Goal: Task Accomplishment & Management: Use online tool/utility

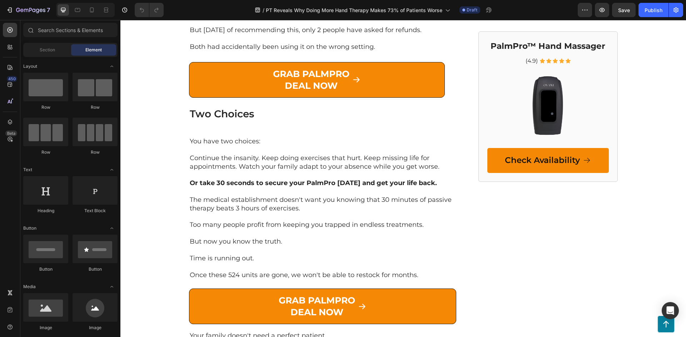
scroll to position [2750, 0]
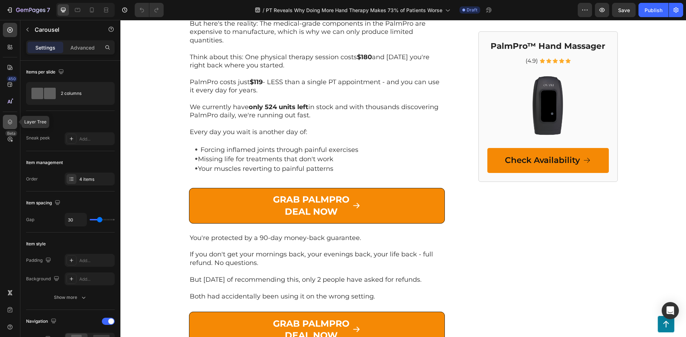
click at [12, 117] on div at bounding box center [10, 122] width 14 height 14
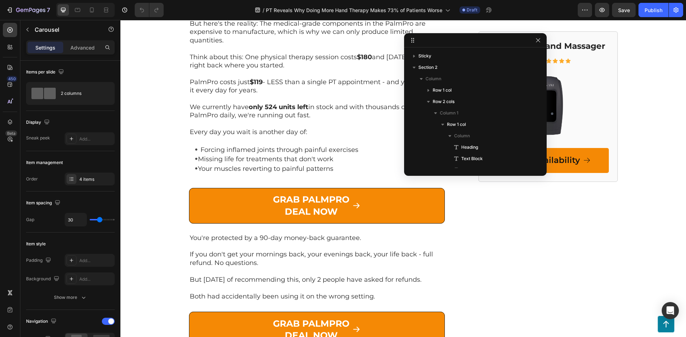
scroll to position [250, 0]
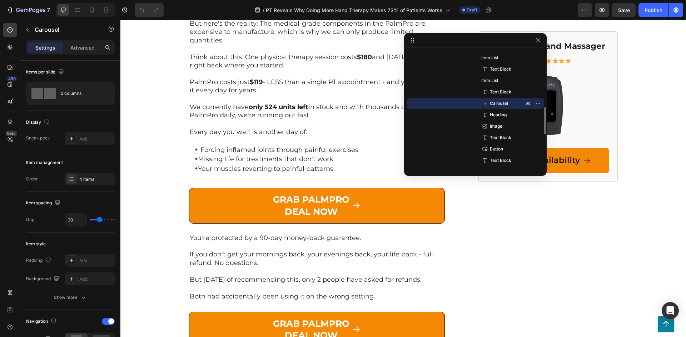
click at [486, 101] on icon "button" at bounding box center [485, 103] width 7 height 7
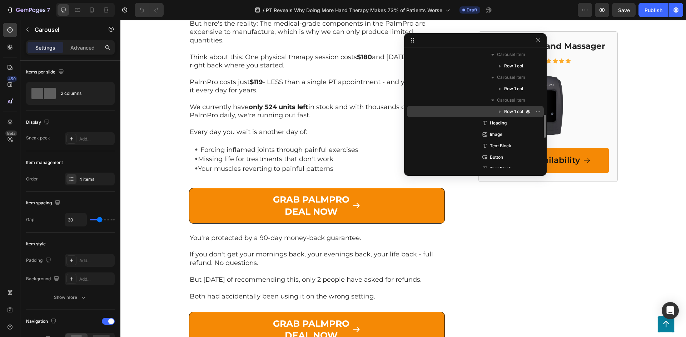
click at [496, 112] on icon "button" at bounding box center [499, 111] width 7 height 7
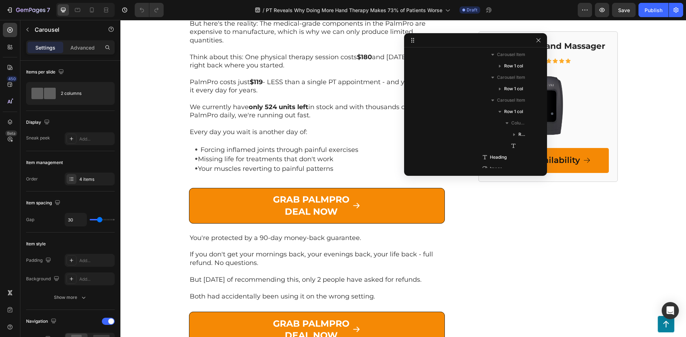
drag, startPoint x: 545, startPoint y: 106, endPoint x: 615, endPoint y: 106, distance: 69.3
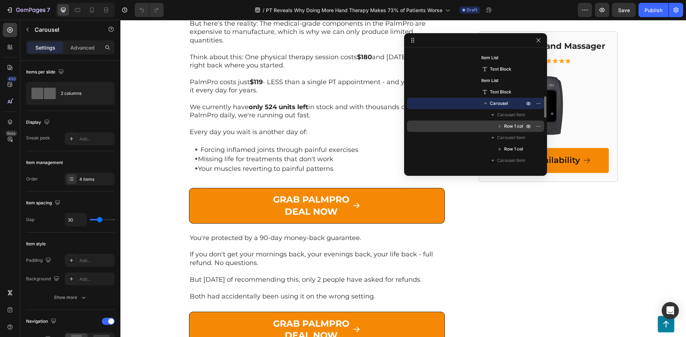
click at [497, 127] on icon "button" at bounding box center [499, 126] width 7 height 7
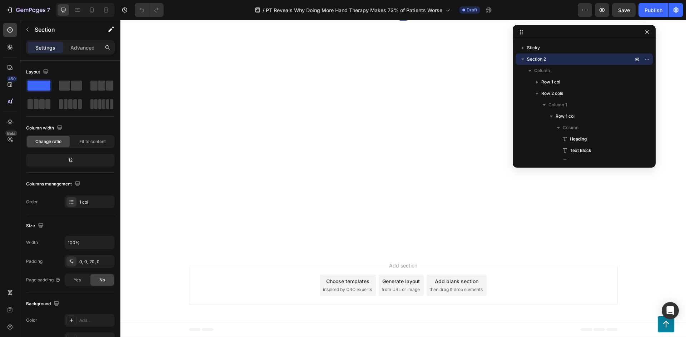
scroll to position [4249, 0]
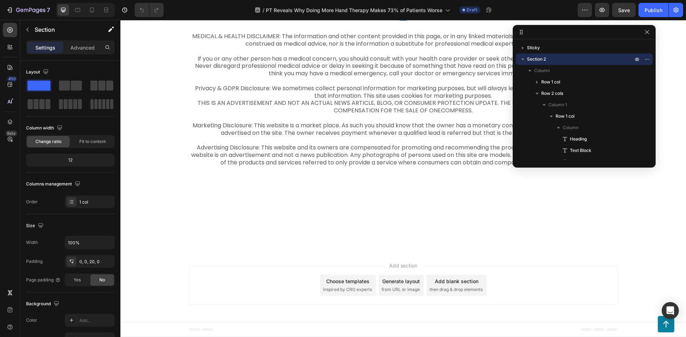
drag, startPoint x: 317, startPoint y: 196, endPoint x: 317, endPoint y: 180, distance: 16.8
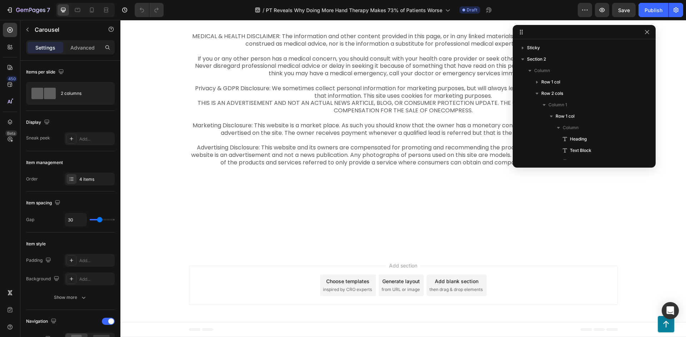
scroll to position [250, 0]
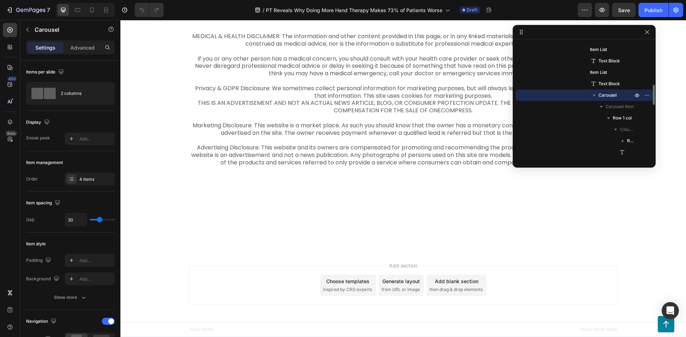
click at [594, 94] on icon "button" at bounding box center [593, 95] width 7 height 7
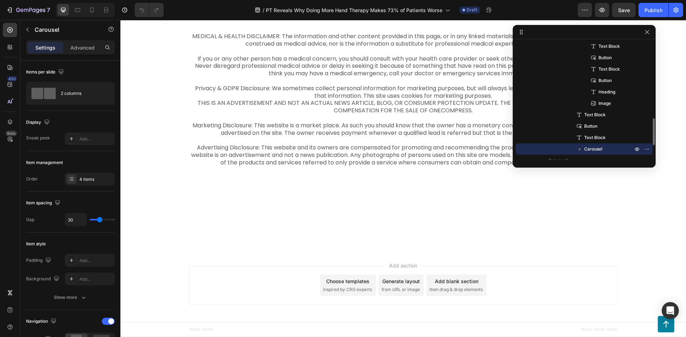
scroll to position [396, 0]
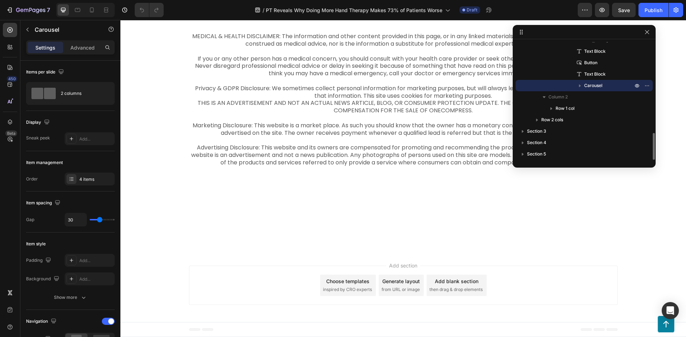
click at [595, 86] on span "Carousel" at bounding box center [593, 85] width 18 height 7
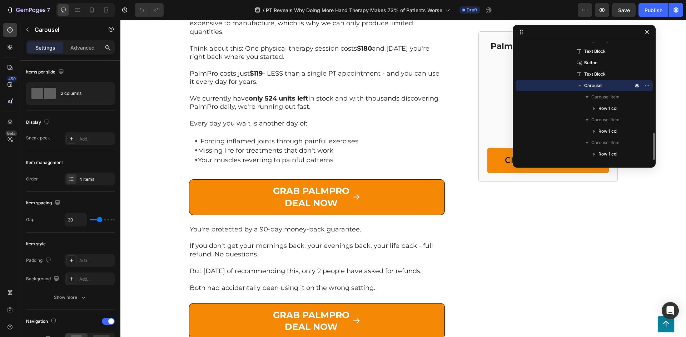
scroll to position [2750, 0]
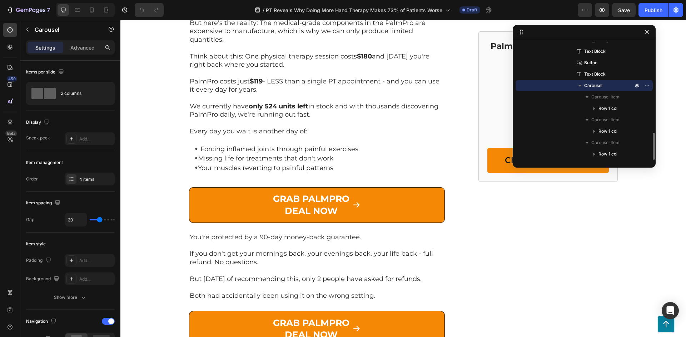
click at [582, 86] on icon "button" at bounding box center [579, 85] width 7 height 7
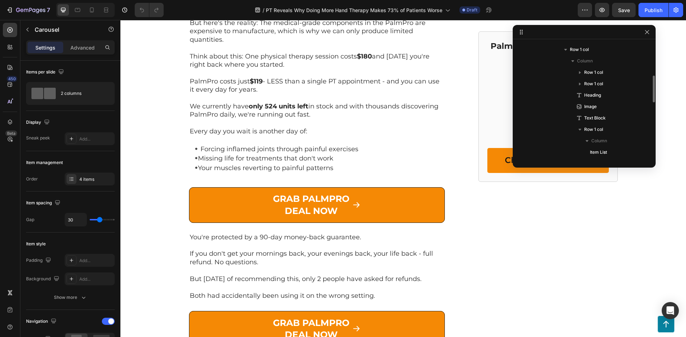
scroll to position [230, 0]
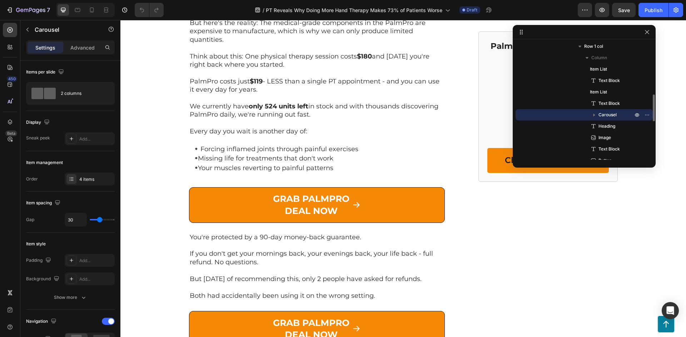
click at [607, 115] on span "Carousel" at bounding box center [607, 114] width 18 height 7
click at [595, 115] on icon "button" at bounding box center [593, 114] width 7 height 7
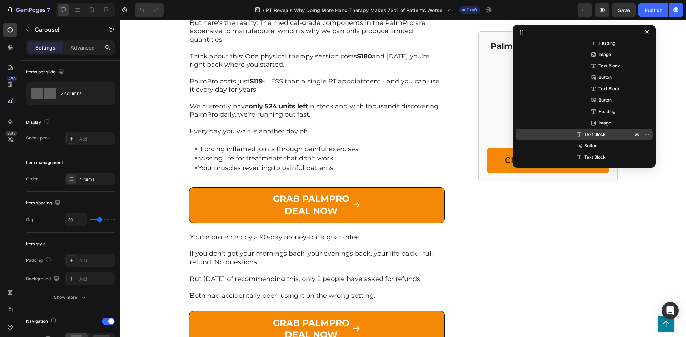
scroll to position [396, 0]
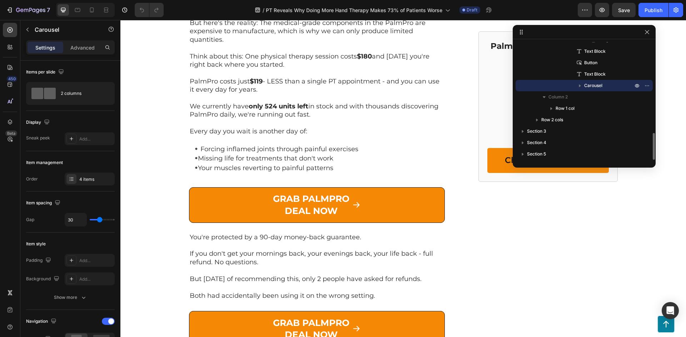
click at [596, 84] on span "Carousel" at bounding box center [593, 85] width 18 height 7
click at [581, 82] on icon "button" at bounding box center [579, 85] width 7 height 7
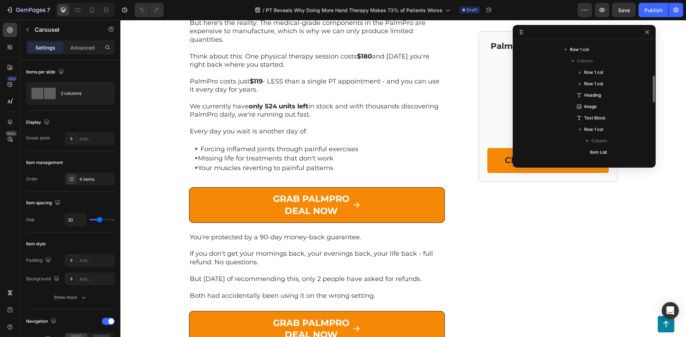
scroll to position [230, 0]
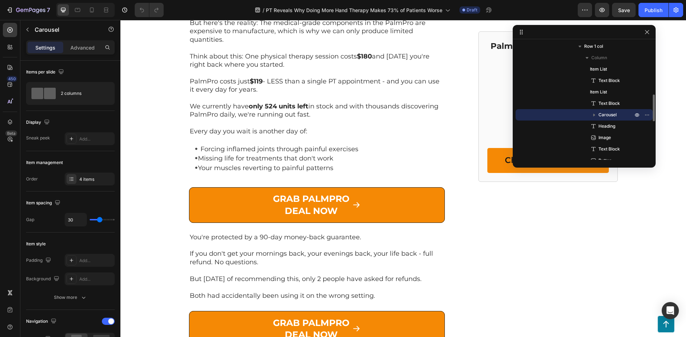
click at [606, 113] on span "Carousel" at bounding box center [607, 114] width 18 height 7
click at [595, 113] on icon "button" at bounding box center [593, 114] width 7 height 7
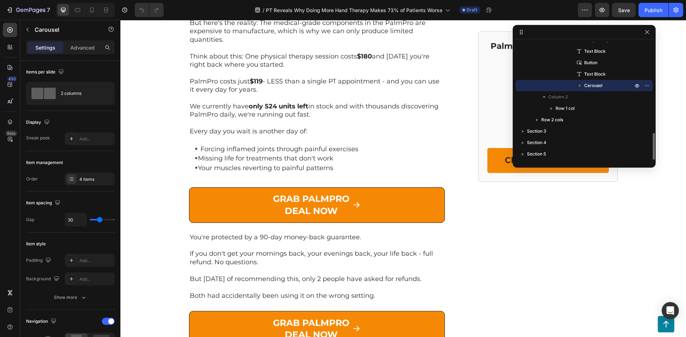
click at [596, 86] on span "Carousel" at bounding box center [593, 85] width 18 height 7
click at [590, 72] on span "Text Block" at bounding box center [594, 74] width 21 height 7
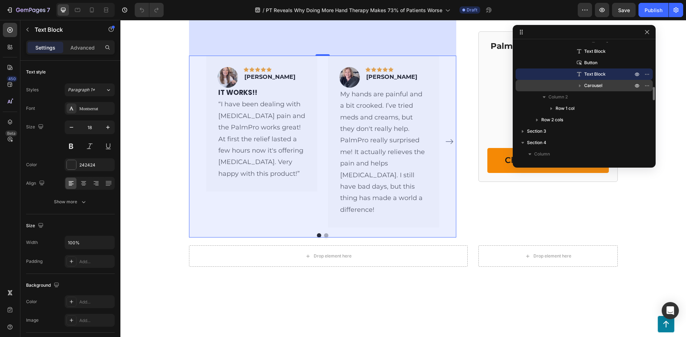
scroll to position [3844, 0]
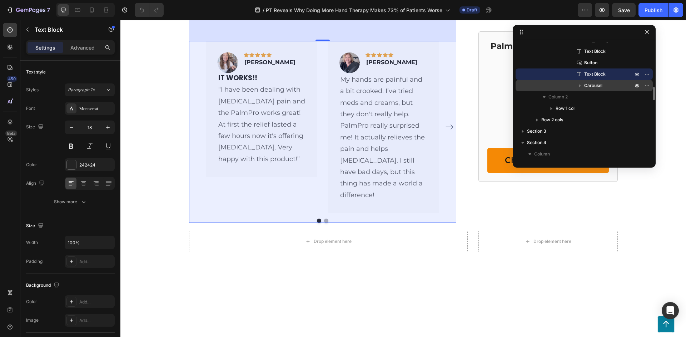
click at [587, 86] on span "Carousel" at bounding box center [593, 85] width 18 height 7
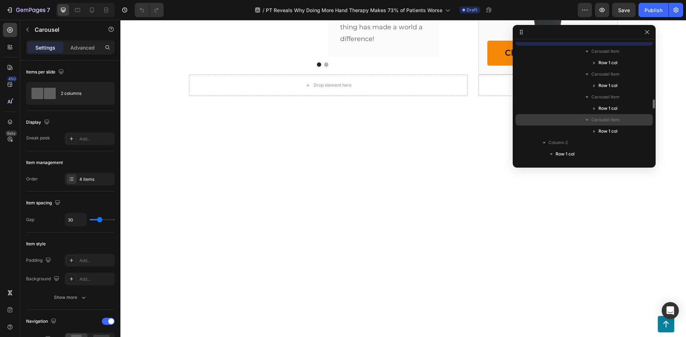
scroll to position [667, 0]
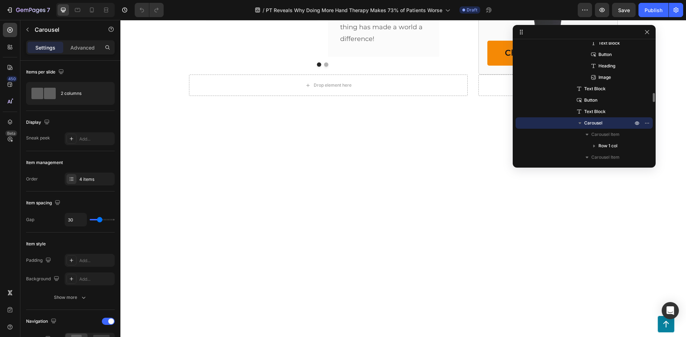
click at [581, 124] on icon "button" at bounding box center [579, 123] width 7 height 7
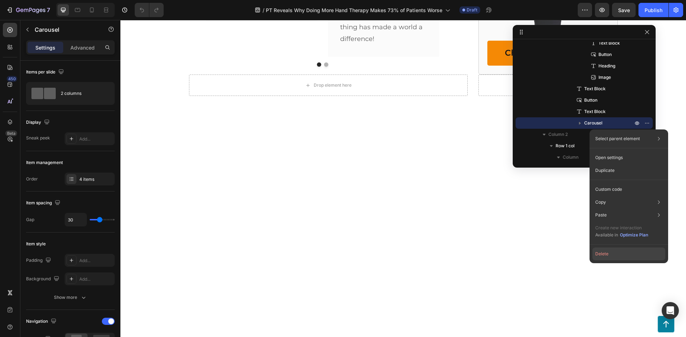
click at [618, 250] on button "Delete" at bounding box center [628, 254] width 73 height 13
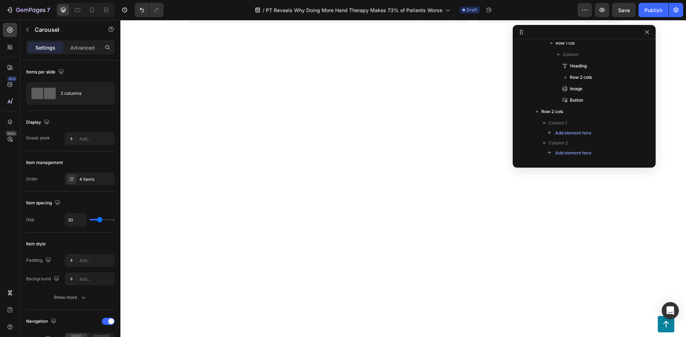
scroll to position [4007, 0]
click at [647, 30] on icon "button" at bounding box center [647, 32] width 6 height 6
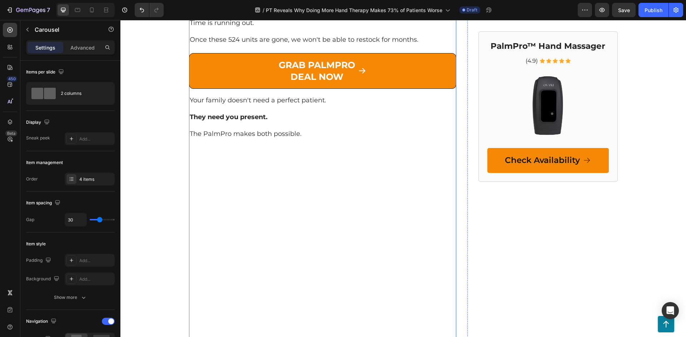
scroll to position [3463, 0]
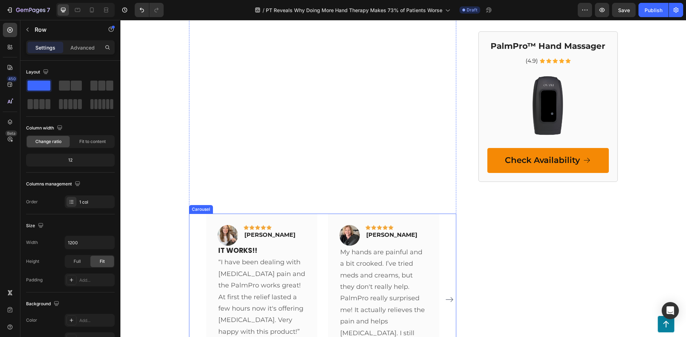
scroll to position [3629, 0]
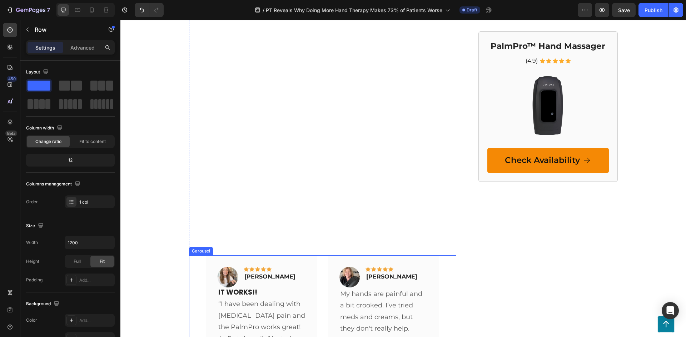
click at [318, 256] on div "Image Icon Icon Icon Icon Icon Row [PERSON_NAME] Text block Row IT WORKS!! Text…" at bounding box center [322, 342] width 233 height 172
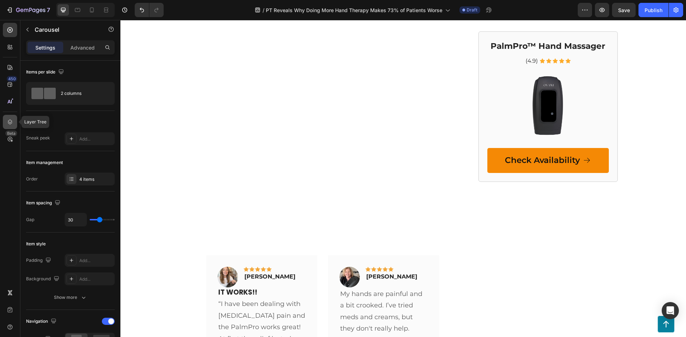
click at [12, 120] on icon at bounding box center [9, 122] width 7 height 7
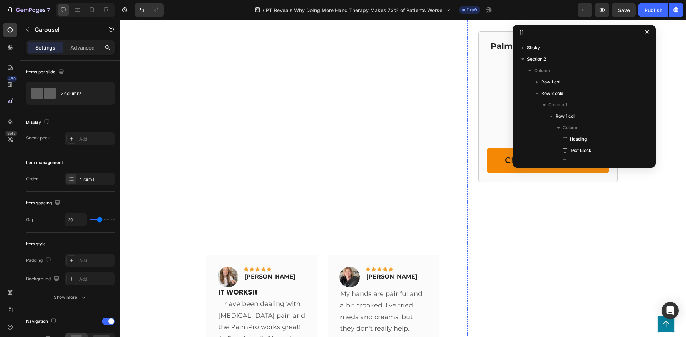
scroll to position [227, 0]
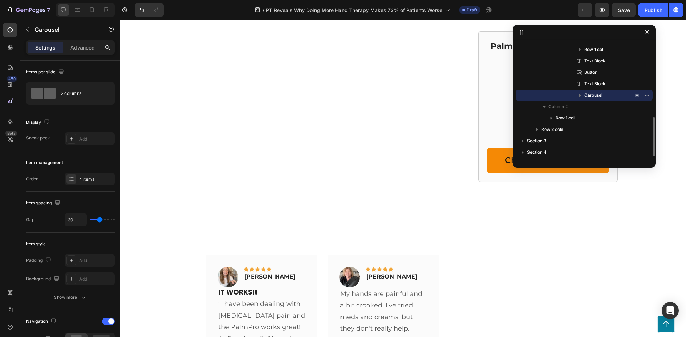
click at [595, 90] on div "Carousel" at bounding box center [583, 95] width 131 height 11
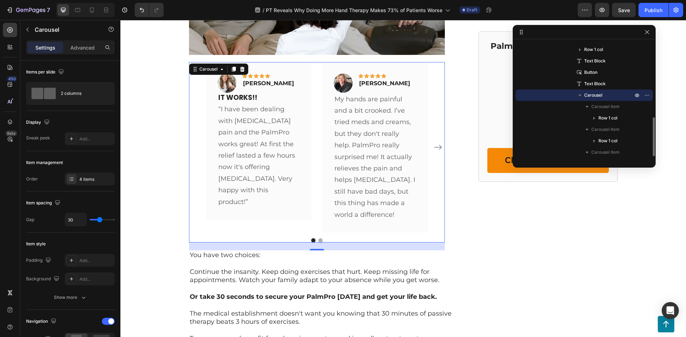
scroll to position [3013, 0]
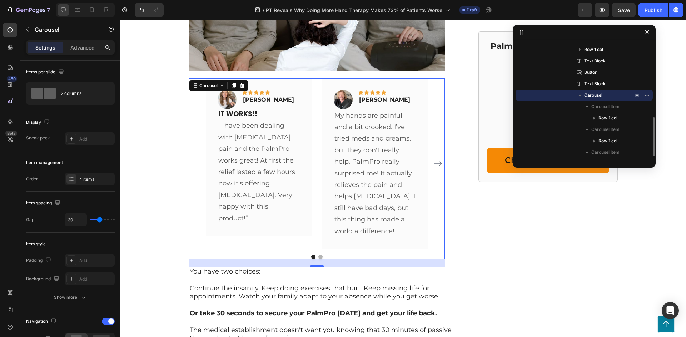
click at [579, 98] on icon "button" at bounding box center [579, 95] width 7 height 7
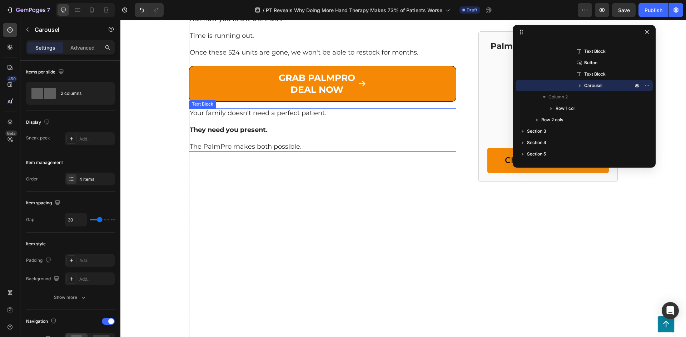
scroll to position [3430, 0]
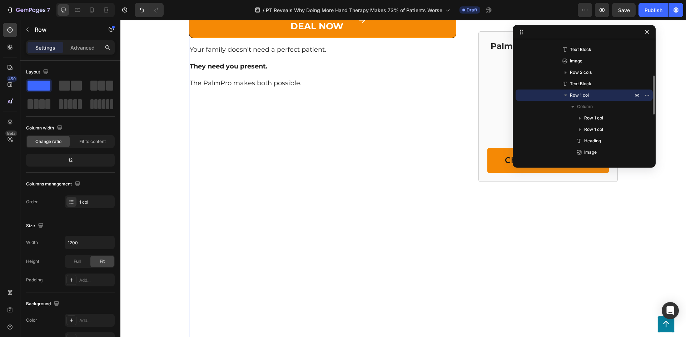
scroll to position [184, 0]
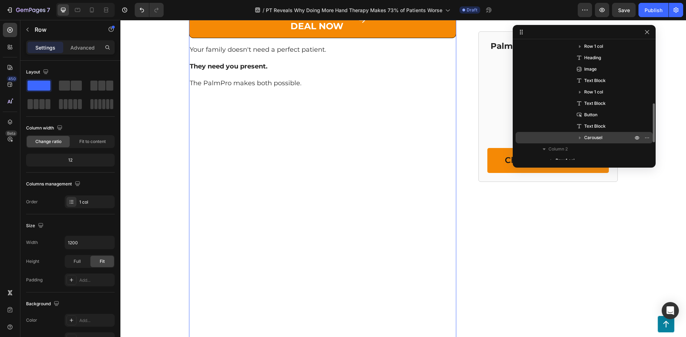
click at [589, 138] on span "Carousel" at bounding box center [593, 137] width 18 height 7
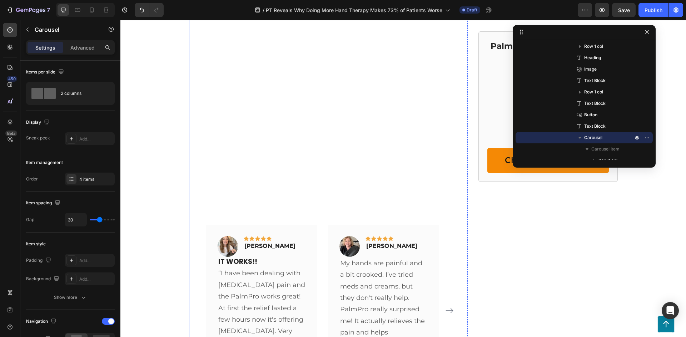
scroll to position [3680, 0]
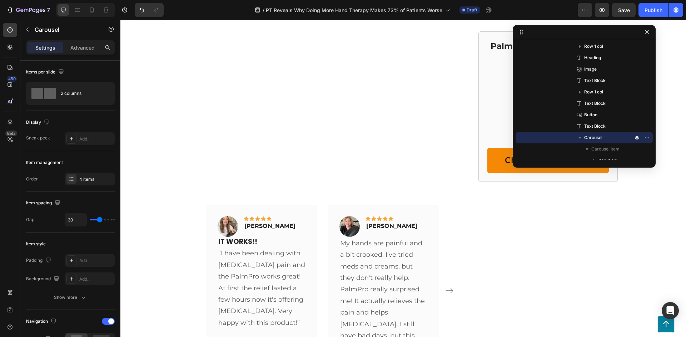
click at [323, 205] on div "Image Icon Icon Icon Icon Icon Row [PERSON_NAME] Text block Row IT WORKS!! Text…" at bounding box center [322, 291] width 233 height 172
click at [308, 205] on div "Image Icon Icon Icon Icon Icon Row [PERSON_NAME] Text block Row IT WORKS!! Text…" at bounding box center [261, 273] width 111 height 136
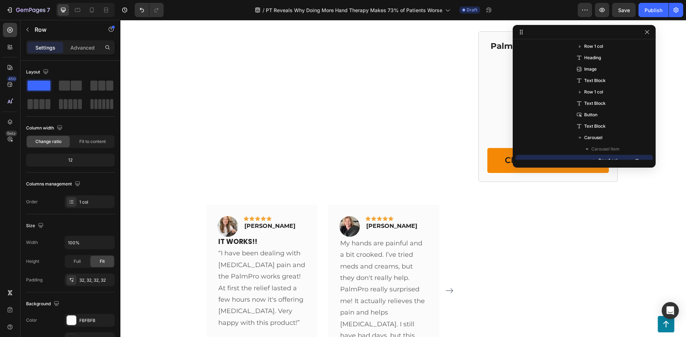
scroll to position [250, 0]
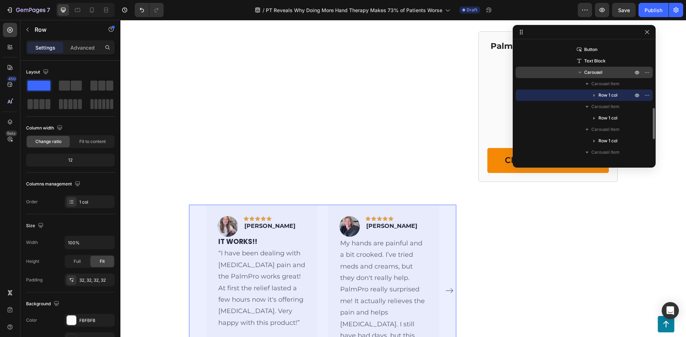
click at [580, 72] on icon "button" at bounding box center [579, 73] width 3 height 2
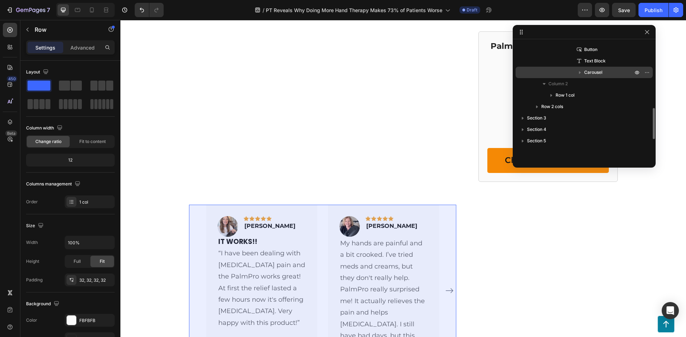
click at [590, 74] on span "Carousel" at bounding box center [593, 72] width 18 height 7
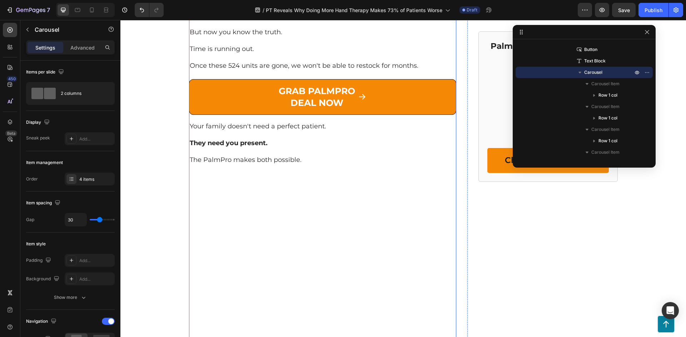
scroll to position [3429, 0]
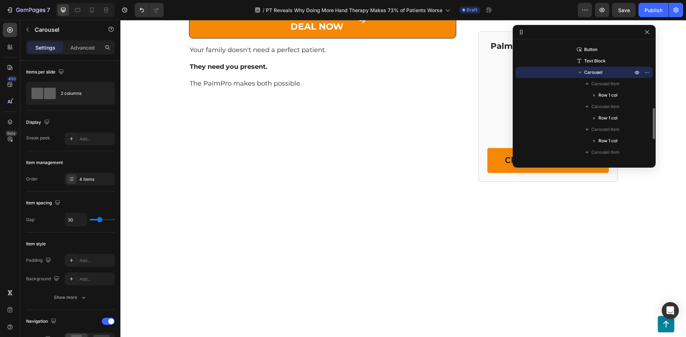
click at [593, 73] on span "Carousel" at bounding box center [593, 72] width 18 height 7
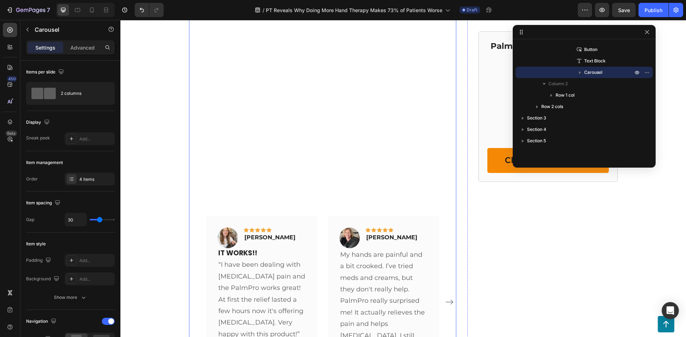
scroll to position [3680, 0]
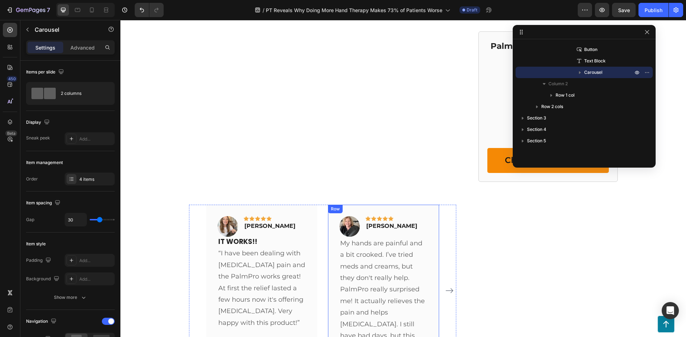
click at [418, 205] on div "Image Icon Icon Icon Icon Icon Row [PERSON_NAME] Text block Row My hands are pa…" at bounding box center [383, 291] width 111 height 172
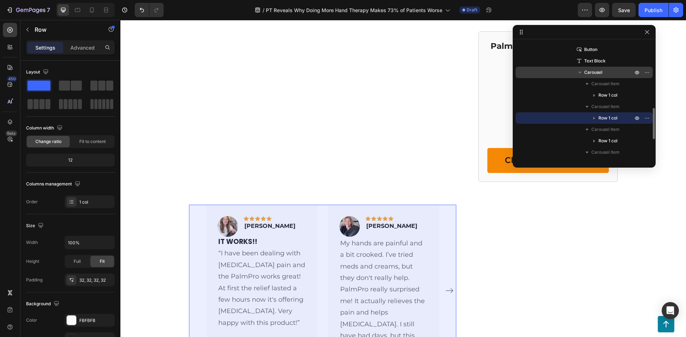
click at [595, 74] on span "Carousel" at bounding box center [593, 72] width 18 height 7
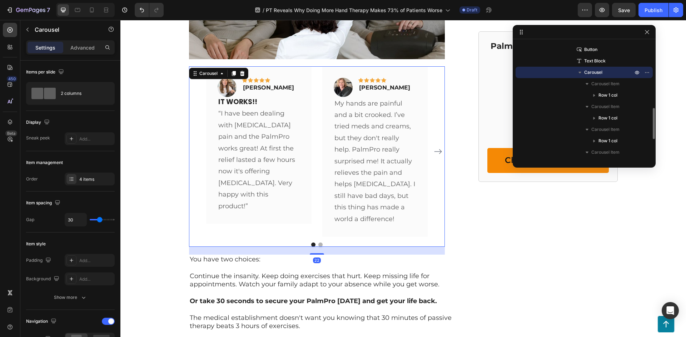
scroll to position [3013, 0]
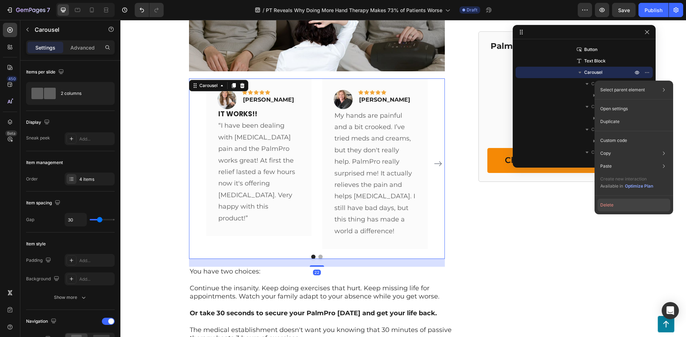
click at [609, 203] on button "Delete" at bounding box center [633, 205] width 73 height 13
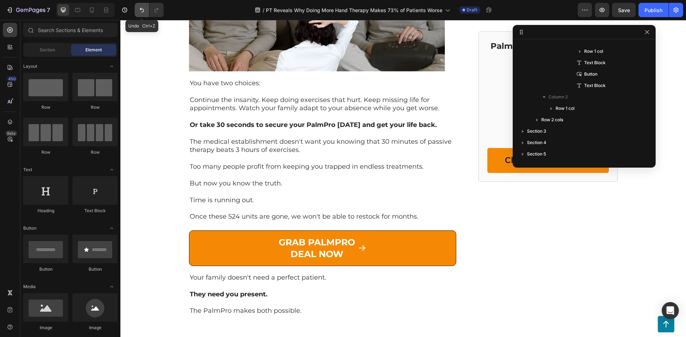
click at [144, 11] on icon "Undo/Redo" at bounding box center [141, 9] width 7 height 7
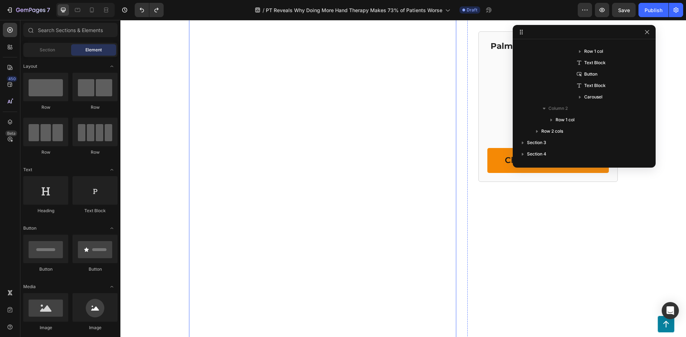
scroll to position [3680, 0]
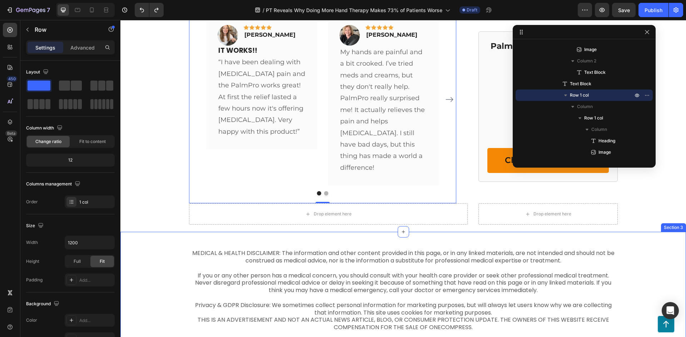
scroll to position [3846, 0]
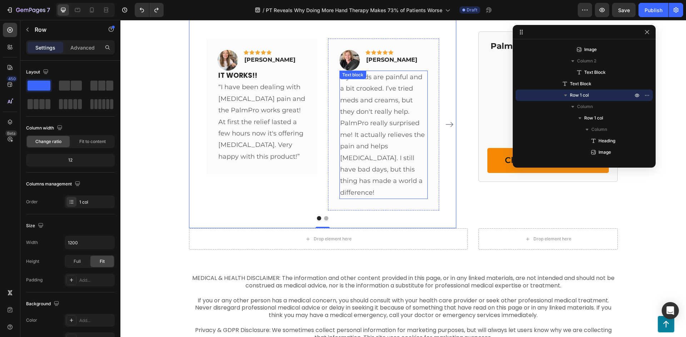
click at [382, 118] on p "My hands are painful and a bit crooked. I’ve tried meds and creams, but they do…" at bounding box center [383, 134] width 87 height 127
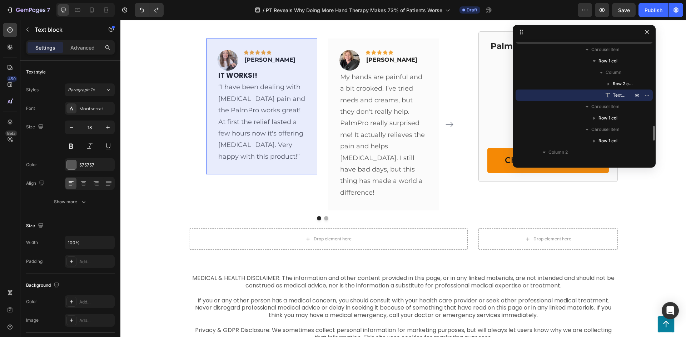
scroll to position [589, 0]
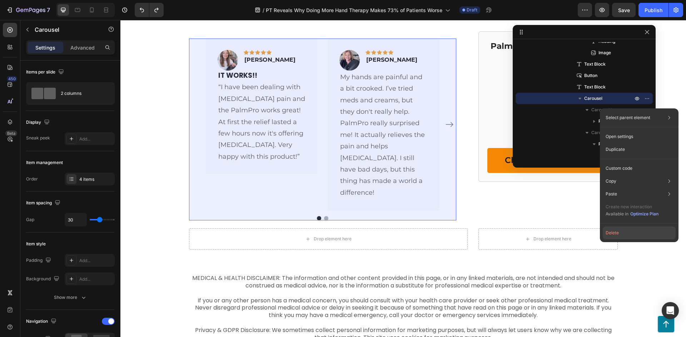
click at [623, 235] on button "Delete" at bounding box center [638, 233] width 73 height 13
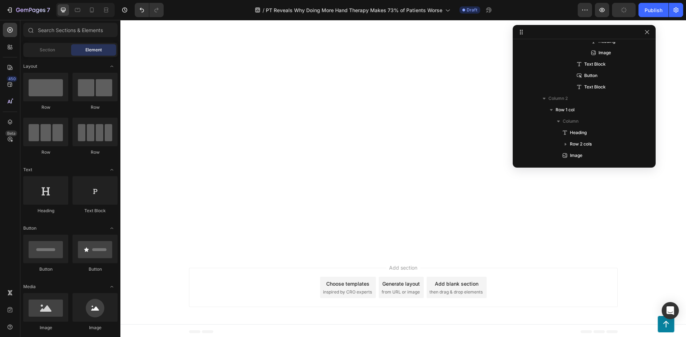
scroll to position [3624, 0]
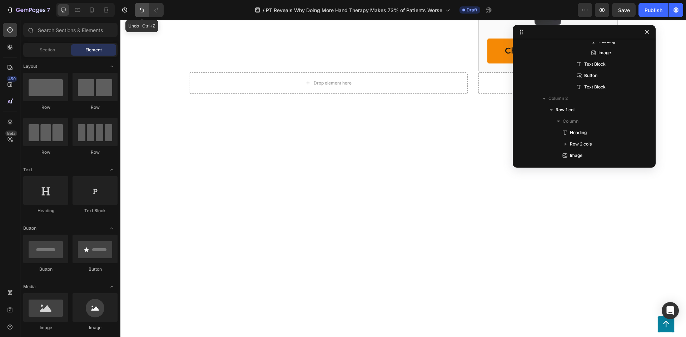
click at [137, 8] on button "Undo/Redo" at bounding box center [142, 10] width 14 height 14
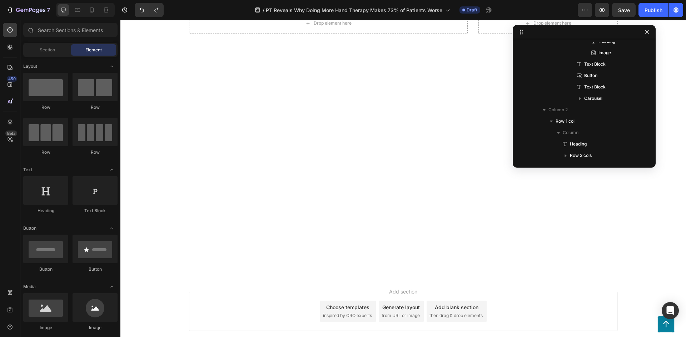
scroll to position [4146, 0]
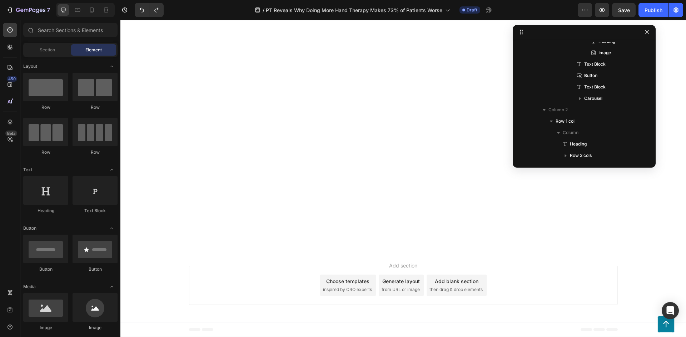
drag, startPoint x: 342, startPoint y: 162, endPoint x: 389, endPoint y: 154, distance: 47.8
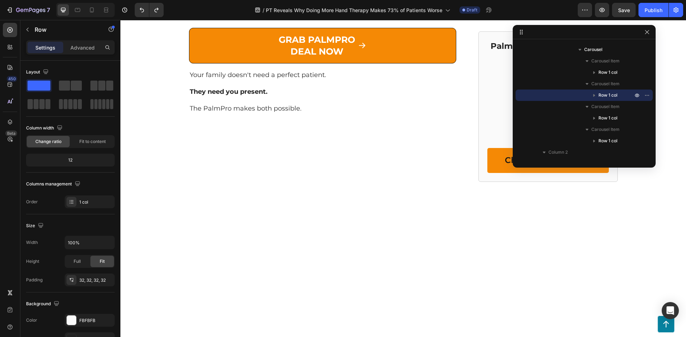
scroll to position [3499, 0]
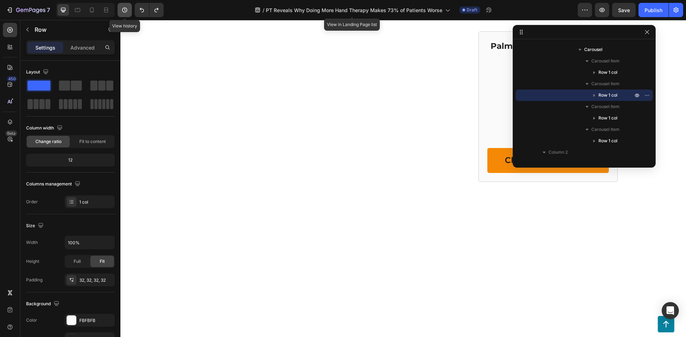
click at [132, 5] on button "button" at bounding box center [124, 10] width 14 height 14
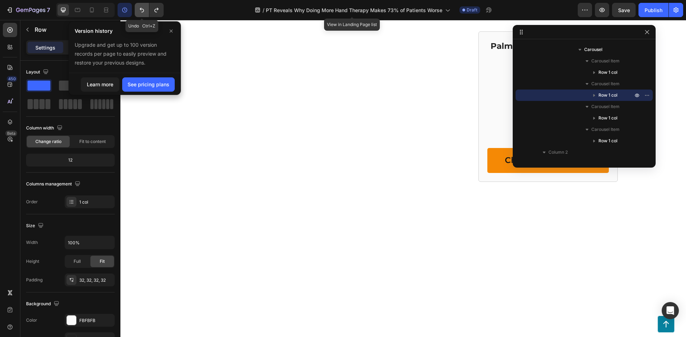
click at [139, 6] on button "Undo/Redo" at bounding box center [142, 10] width 14 height 14
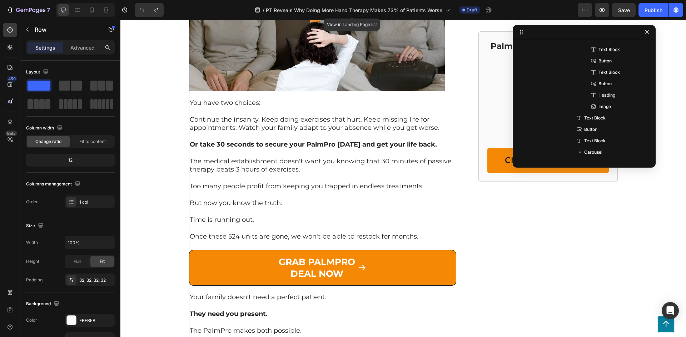
scroll to position [3432, 0]
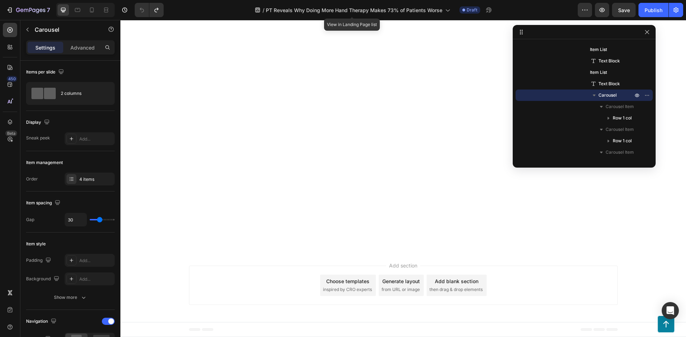
scroll to position [4182, 0]
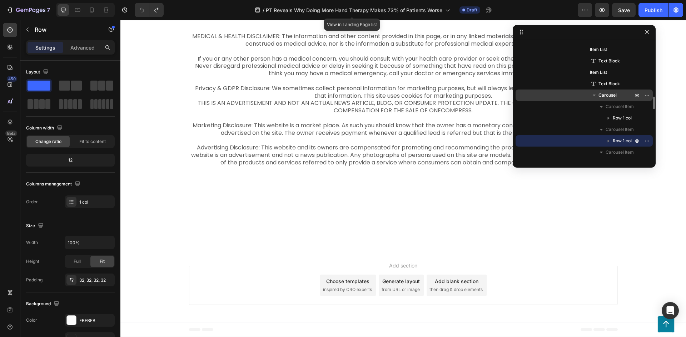
click at [605, 95] on span "Carousel" at bounding box center [607, 95] width 18 height 7
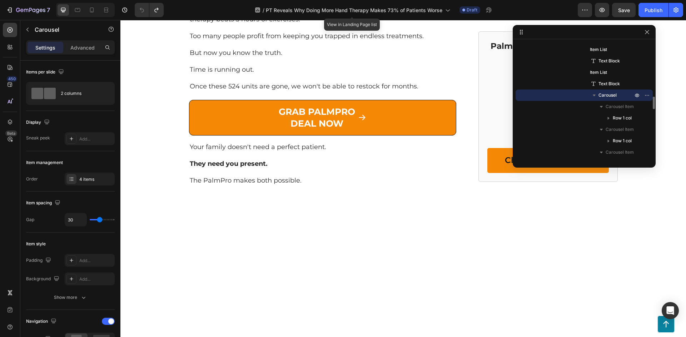
scroll to position [3309, 0]
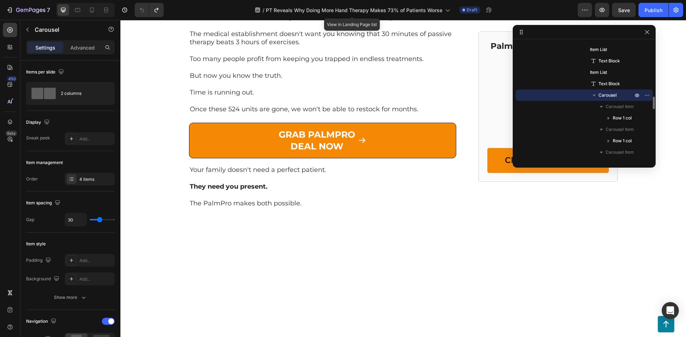
click at [594, 96] on icon "button" at bounding box center [593, 96] width 3 height 2
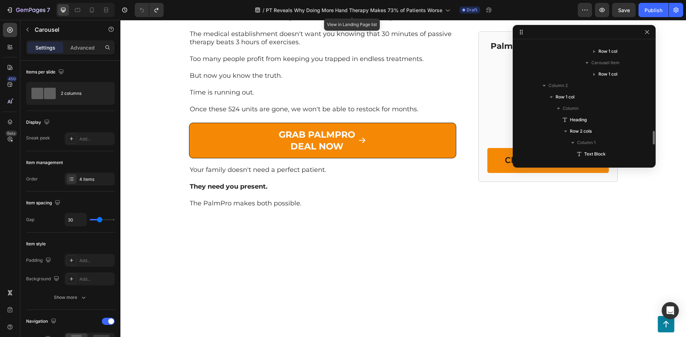
scroll to position [679, 0]
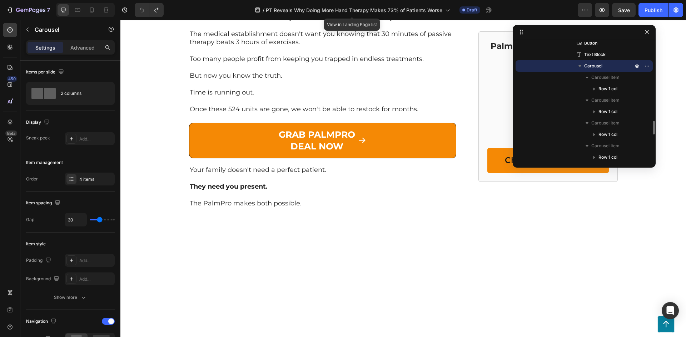
click at [592, 67] on span "Carousel" at bounding box center [593, 65] width 18 height 7
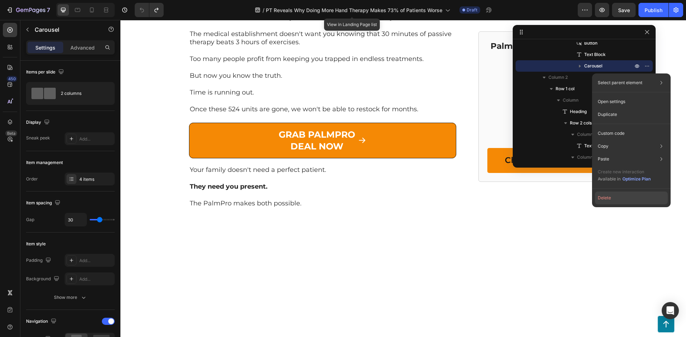
drag, startPoint x: 615, startPoint y: 196, endPoint x: 493, endPoint y: 176, distance: 122.7
click at [615, 196] on button "Delete" at bounding box center [631, 198] width 73 height 13
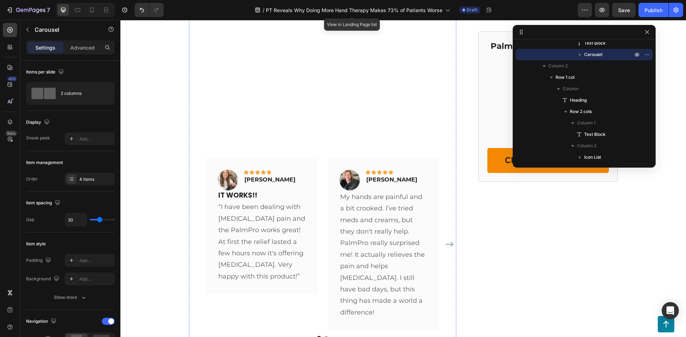
scroll to position [3476, 0]
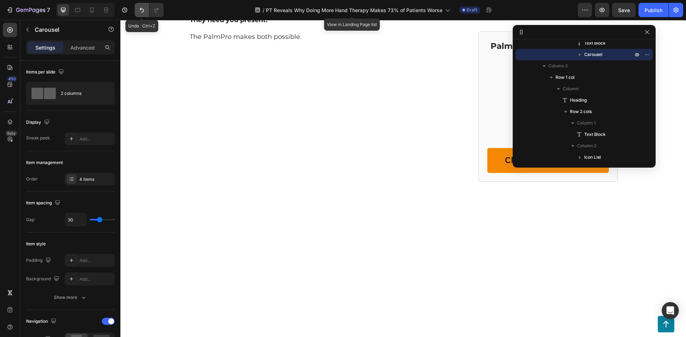
click at [141, 11] on icon "Undo/Redo" at bounding box center [141, 9] width 7 height 7
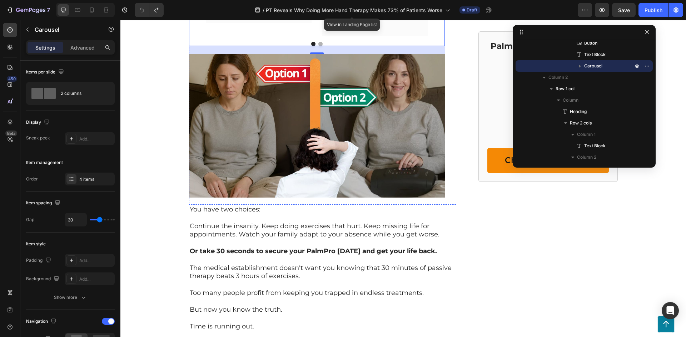
scroll to position [3242, 0]
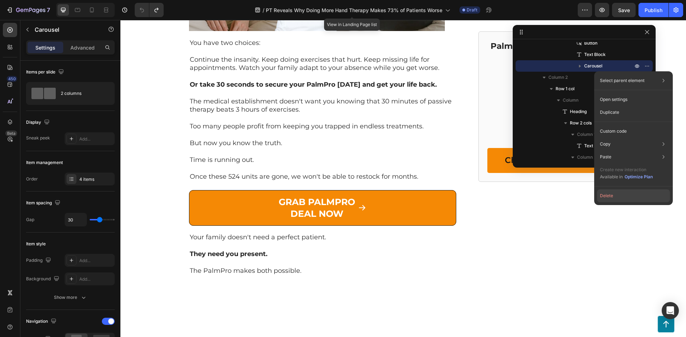
click at [614, 197] on button "Delete" at bounding box center [633, 196] width 73 height 13
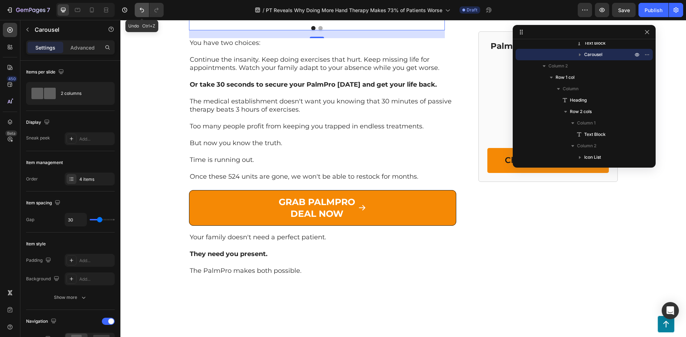
drag, startPoint x: 141, startPoint y: 7, endPoint x: 268, endPoint y: 143, distance: 185.7
click at [141, 7] on icon "Undo/Redo" at bounding box center [141, 9] width 7 height 7
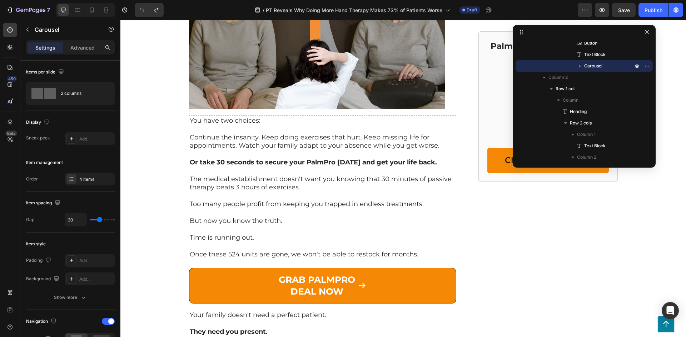
scroll to position [3158, 0]
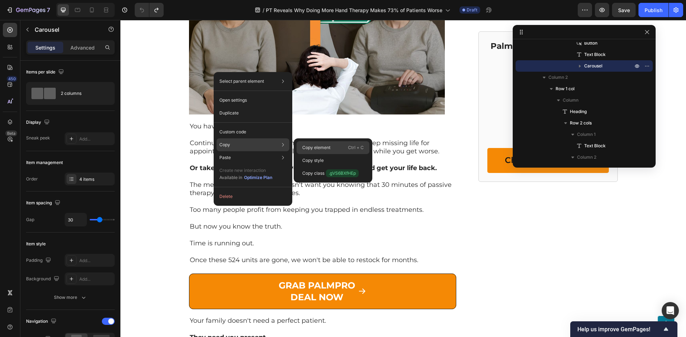
click at [318, 145] on p "Copy element" at bounding box center [316, 148] width 28 height 6
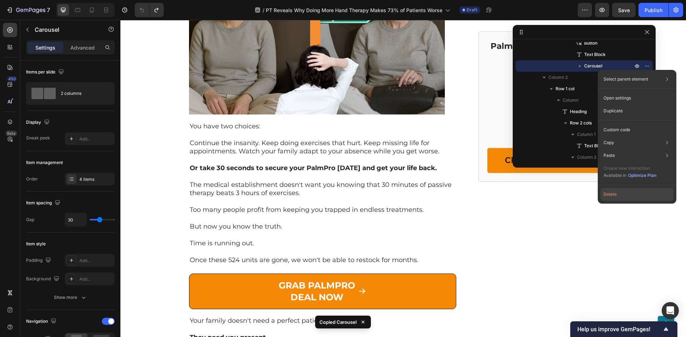
click at [613, 196] on button "Delete" at bounding box center [636, 194] width 73 height 13
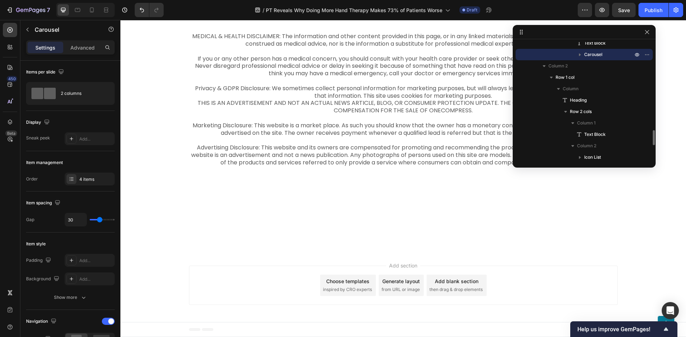
click at [599, 54] on span "Carousel" at bounding box center [593, 54] width 18 height 7
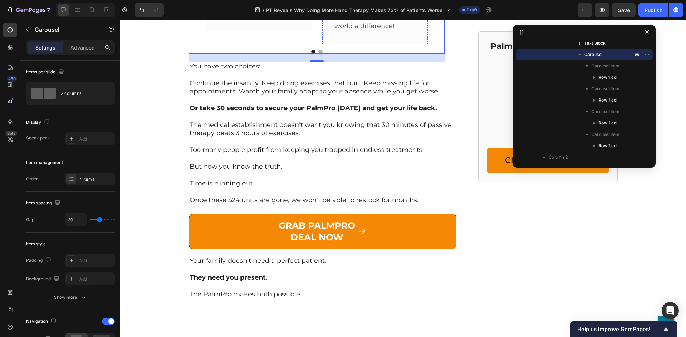
scroll to position [3211, 0]
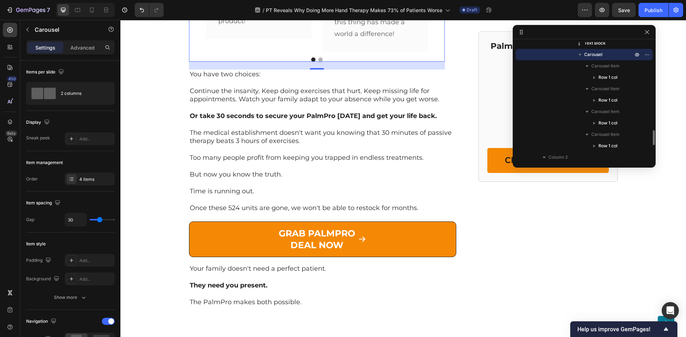
click at [578, 55] on icon "button" at bounding box center [579, 54] width 7 height 7
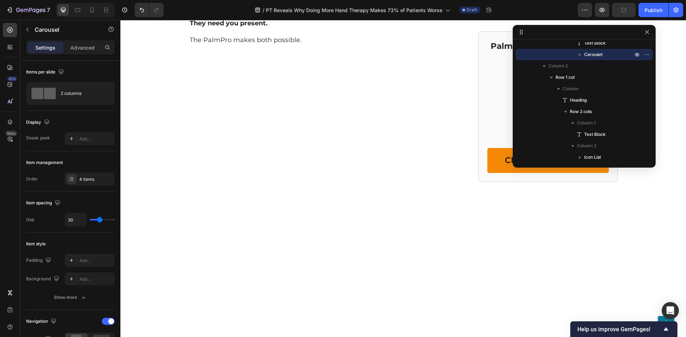
scroll to position [3461, 0]
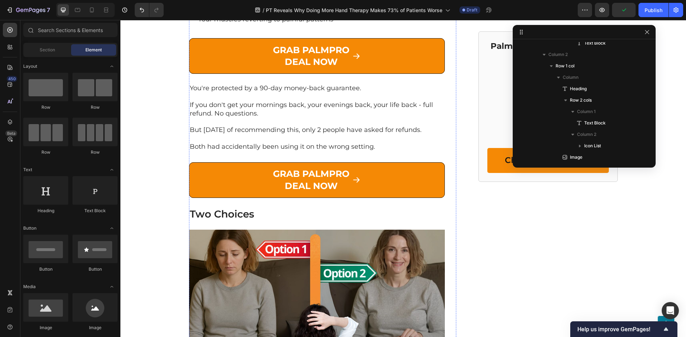
scroll to position [2627, 0]
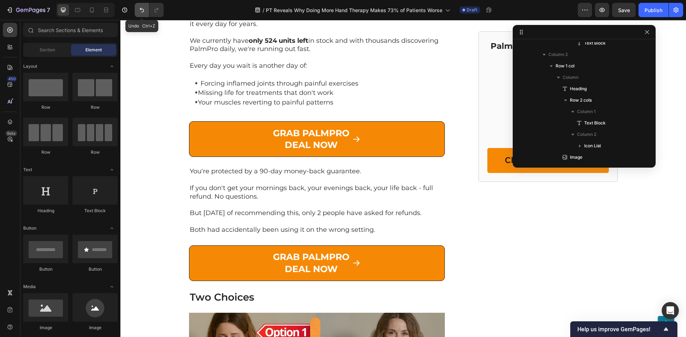
click at [145, 15] on button "Undo/Redo" at bounding box center [142, 10] width 14 height 14
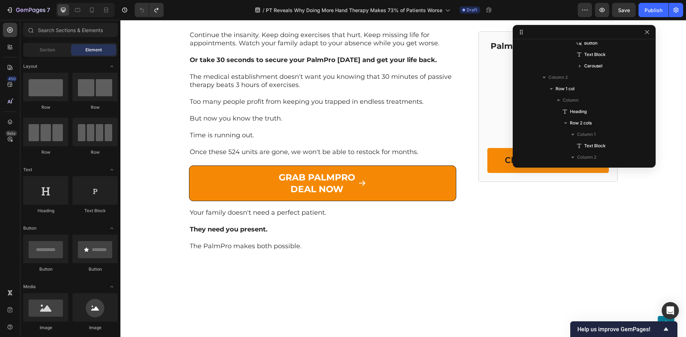
scroll to position [3211, 0]
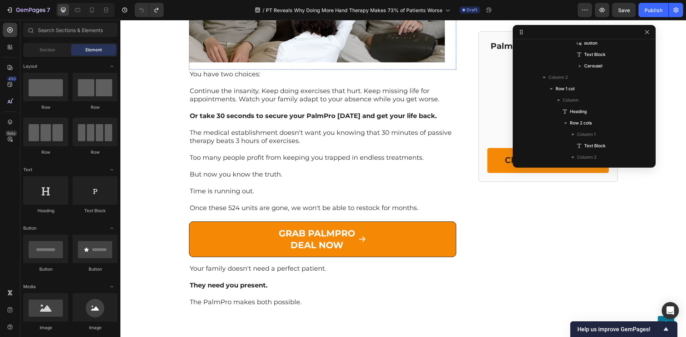
drag, startPoint x: 309, startPoint y: 163, endPoint x: 281, endPoint y: 149, distance: 31.9
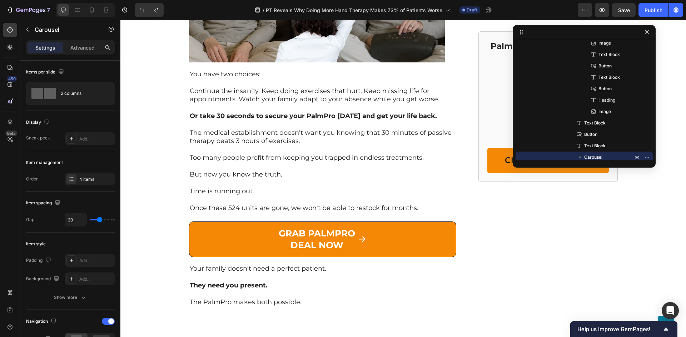
scroll to position [512, 0]
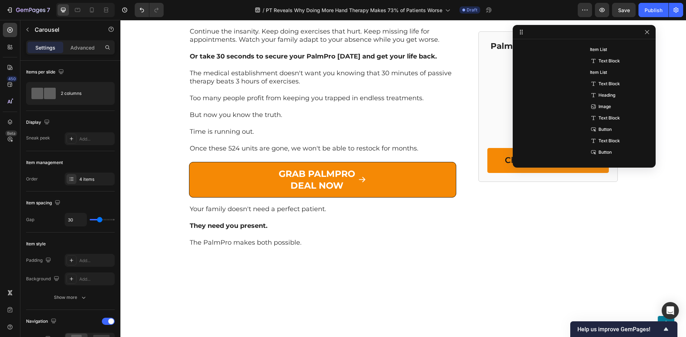
scroll to position [3294, 0]
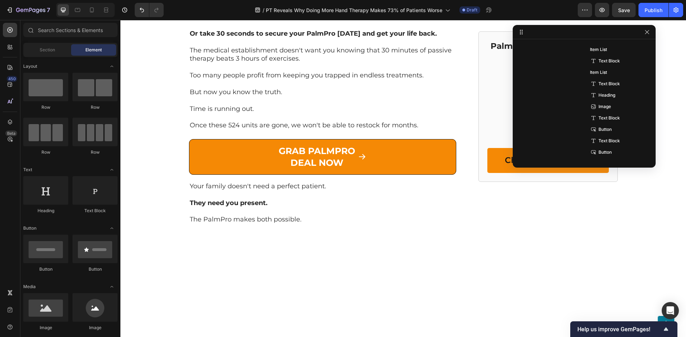
scroll to position [3044, 0]
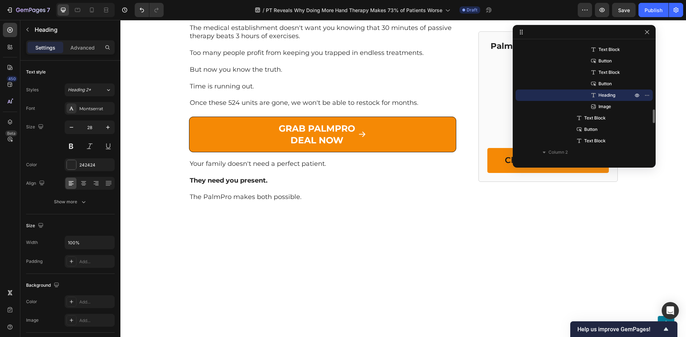
scroll to position [3127, 0]
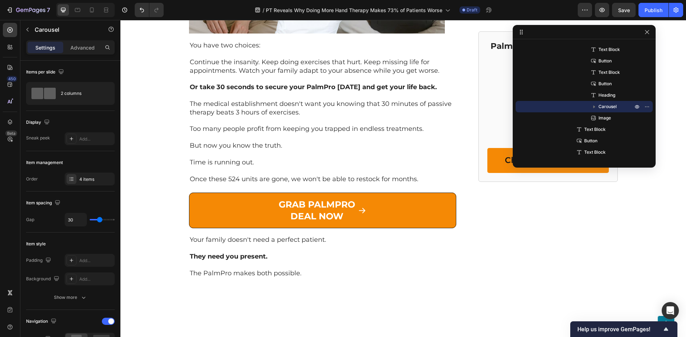
scroll to position [3294, 0]
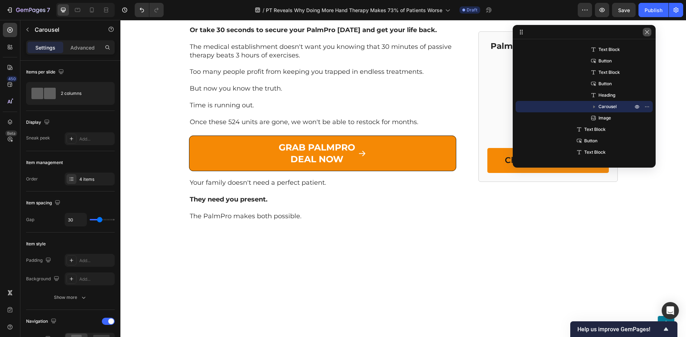
click at [645, 32] on icon "button" at bounding box center [647, 32] width 6 height 6
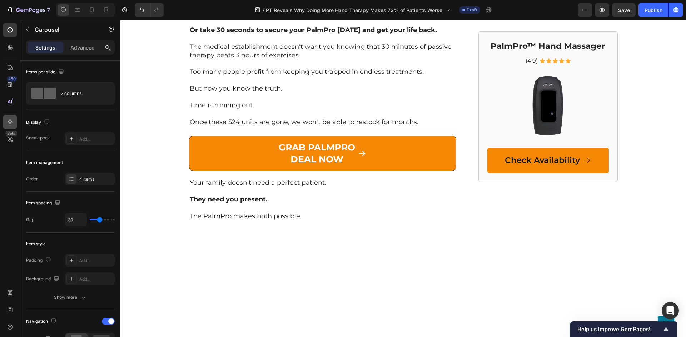
click at [4, 119] on div at bounding box center [10, 122] width 14 height 14
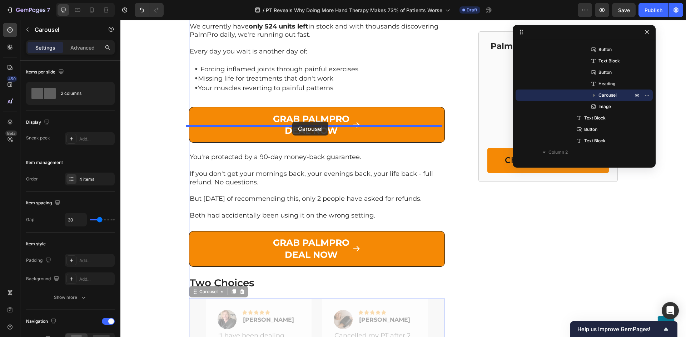
scroll to position [2627, 0]
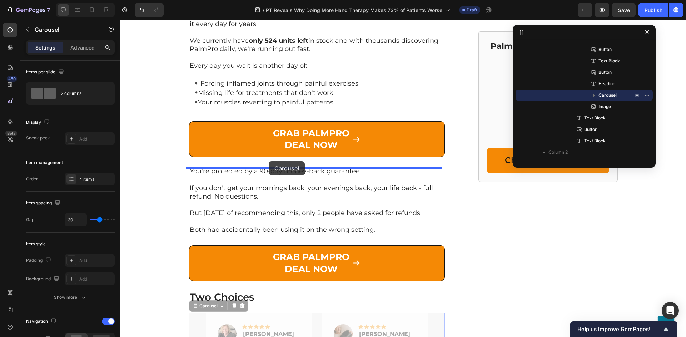
drag, startPoint x: 202, startPoint y: 220, endPoint x: 269, endPoint y: 161, distance: 88.3
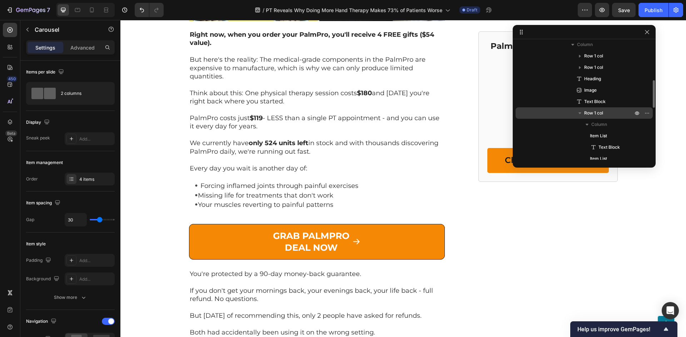
scroll to position [246, 0]
